Goal: Information Seeking & Learning: Learn about a topic

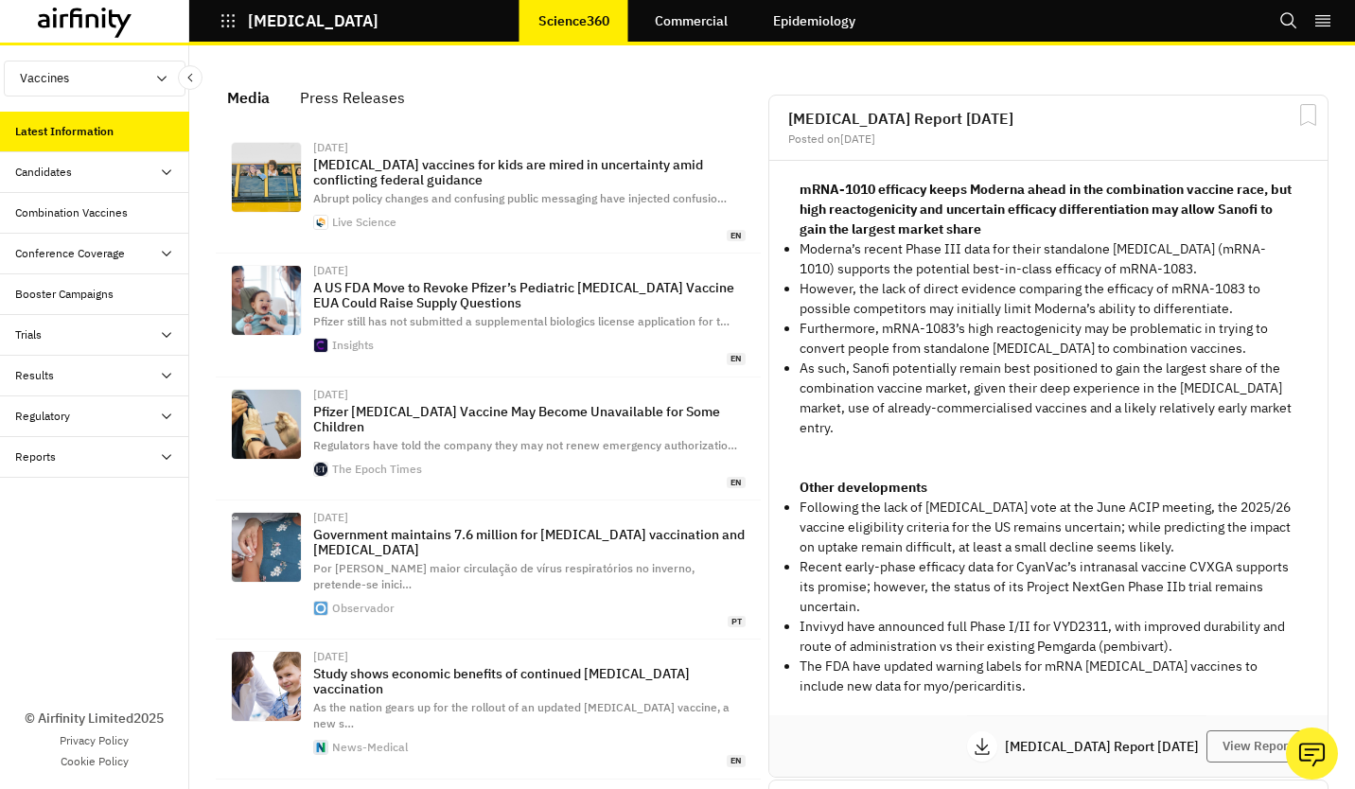
scroll to position [15, 15]
click at [57, 594] on div "© Airfinity Limited 2025 Privacy Policy Cookie Policy" at bounding box center [94, 634] width 189 height 312
click at [384, 97] on div "Press Releases" at bounding box center [352, 97] width 105 height 28
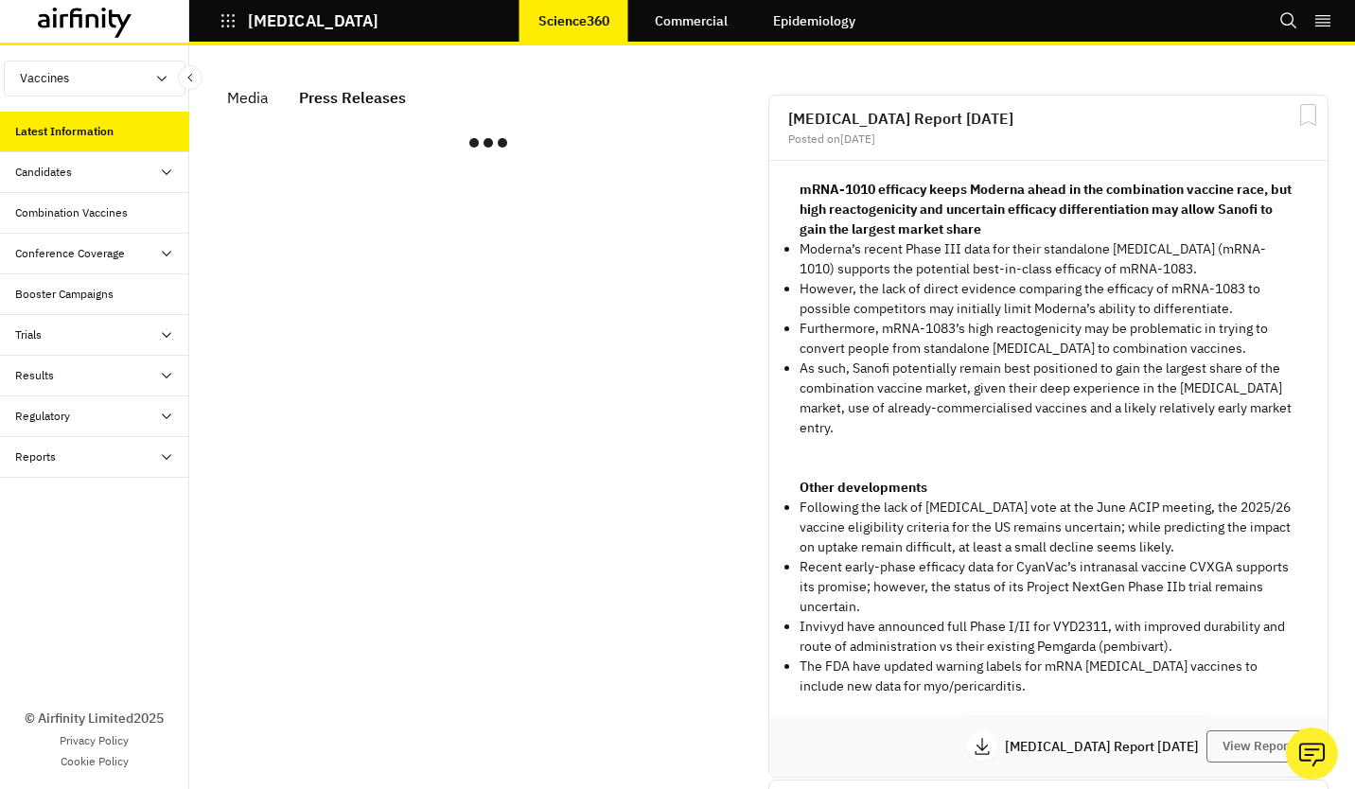
click at [0, 654] on div "© Airfinity Limited 2025 Privacy Policy Cookie Policy" at bounding box center [94, 634] width 189 height 312
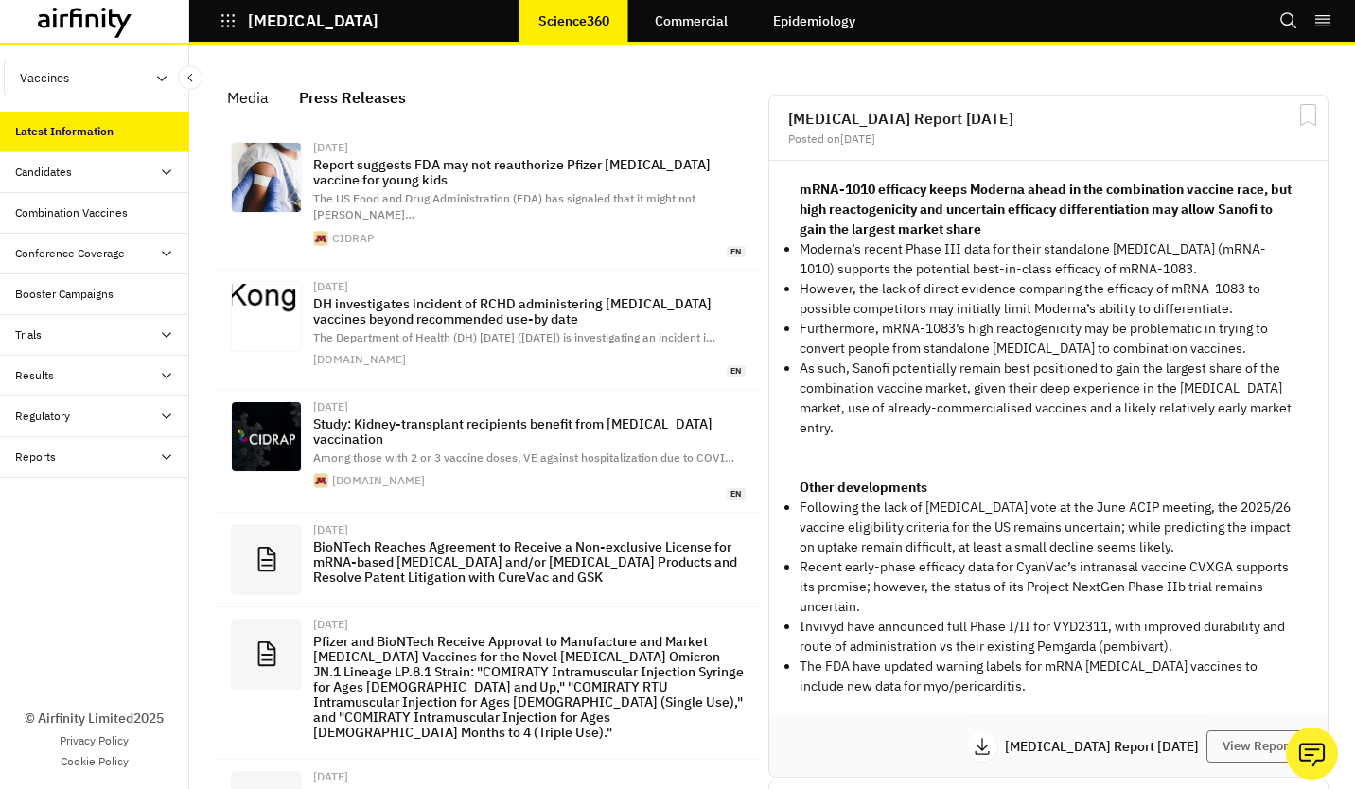
scroll to position [1253, 552]
click at [322, 25] on p "COVID-19" at bounding box center [313, 20] width 131 height 17
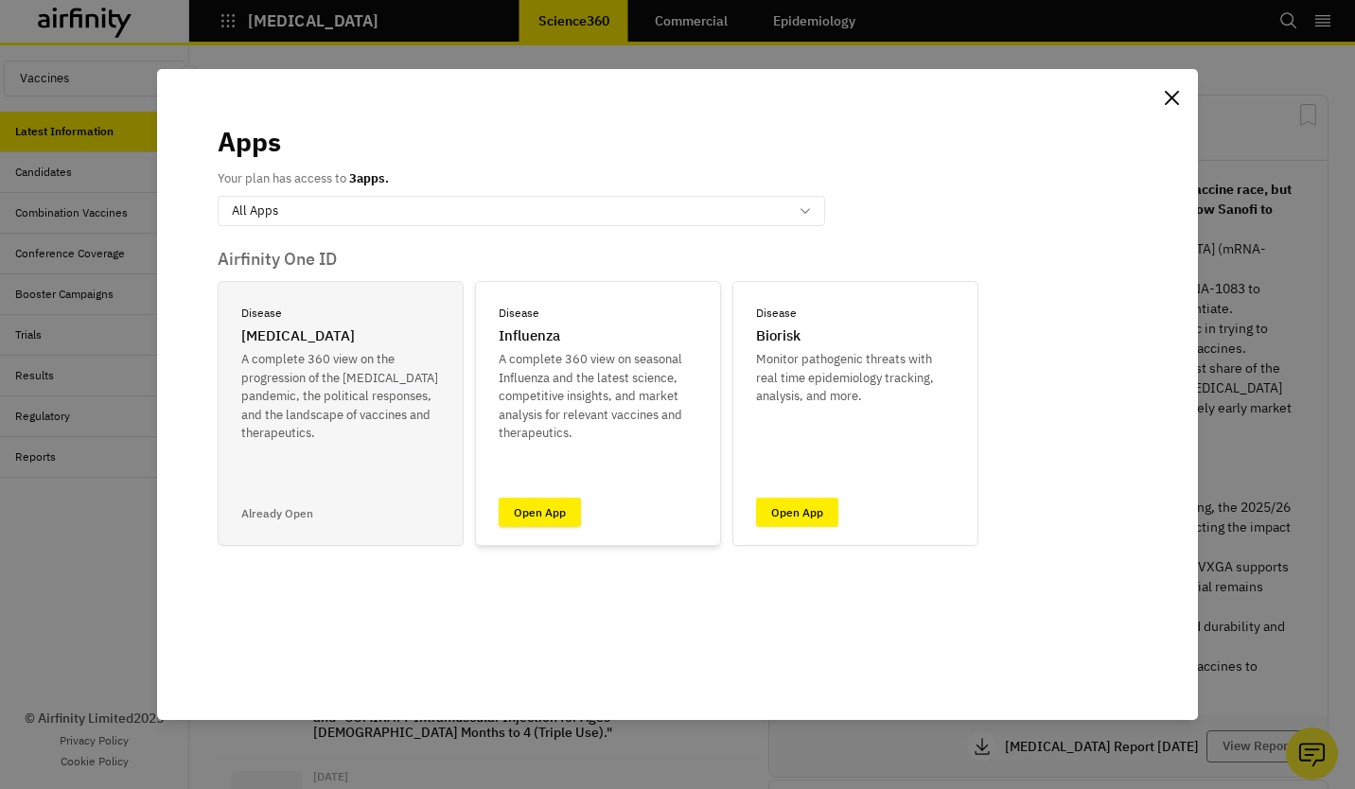
click at [564, 523] on link "Open App" at bounding box center [540, 512] width 82 height 29
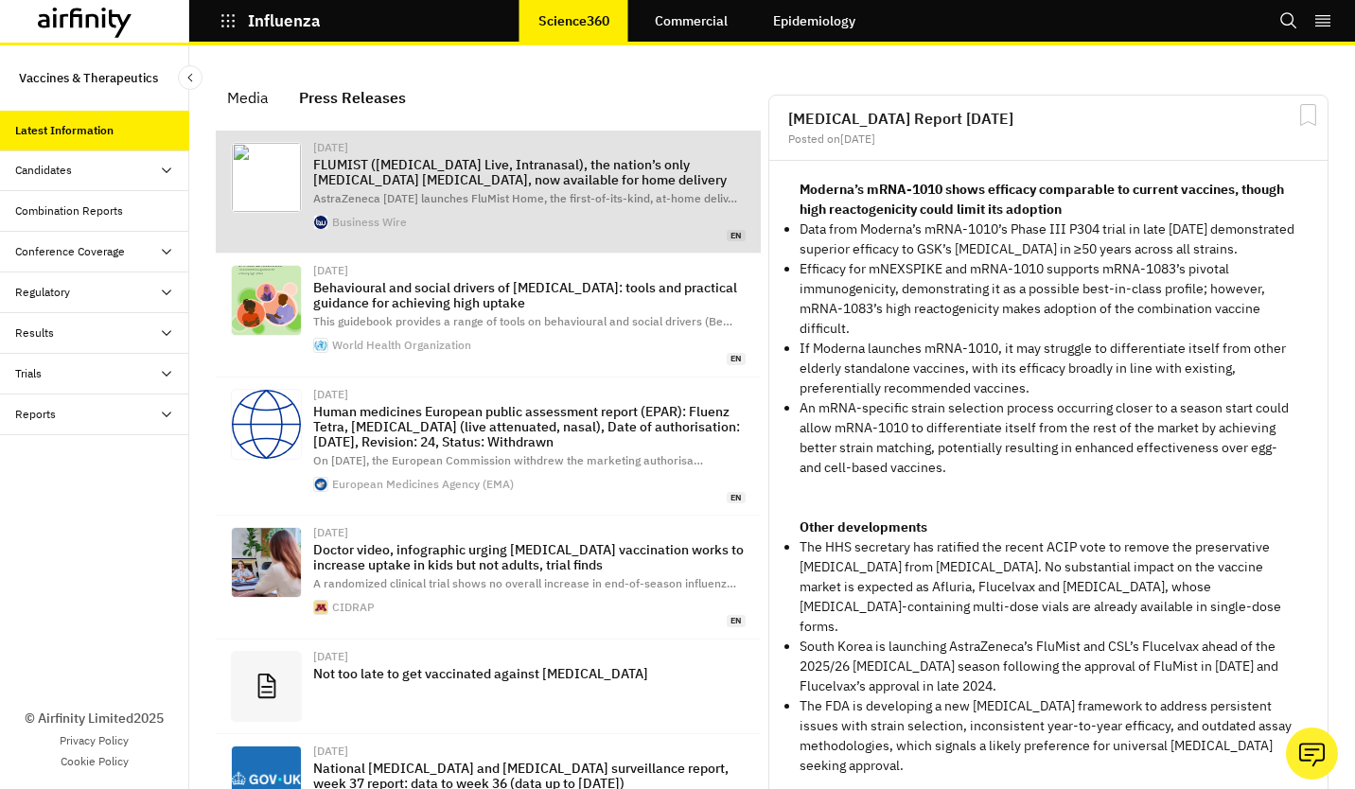
scroll to position [1380, 552]
click at [464, 196] on span "AstraZeneca [DATE] launches FluMist Home, the first-of-its-kind, at-home deliv …" at bounding box center [525, 198] width 424 height 14
